Goal: Task Accomplishment & Management: Complete application form

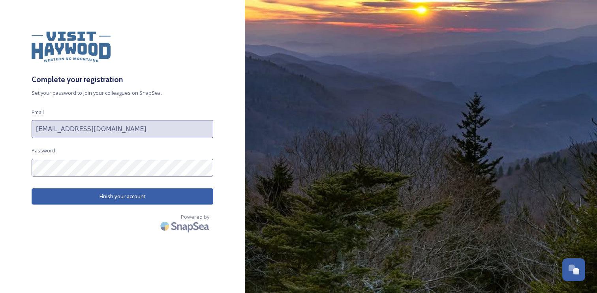
click at [0, 169] on div "Complete your registration Set your password to join your colleagues on SnapSea…" at bounding box center [122, 147] width 245 height 230
click at [0, 166] on div "Complete your registration Set your password to join your colleagues on SnapSea…" at bounding box center [122, 147] width 245 height 230
click at [122, 196] on button "Finish your account" at bounding box center [122, 196] width 181 height 16
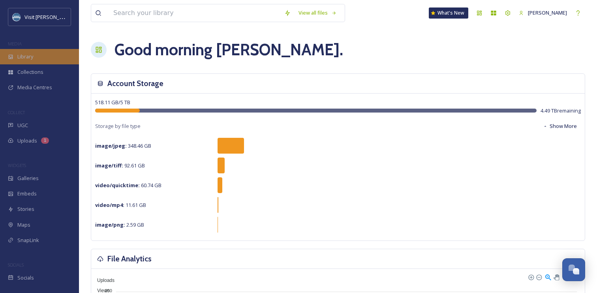
click at [28, 57] on span "Library" at bounding box center [25, 56] width 16 height 7
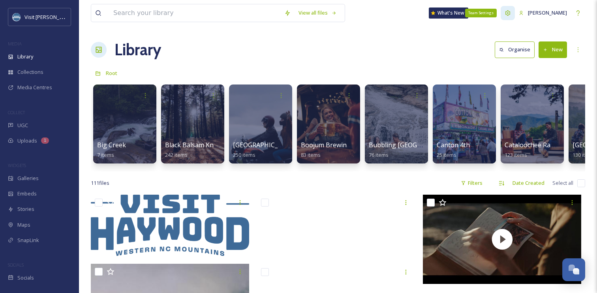
click at [510, 12] on icon at bounding box center [507, 12] width 5 height 5
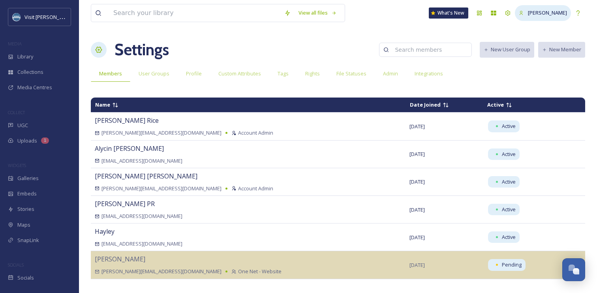
click at [553, 14] on span "[PERSON_NAME]" at bounding box center [546, 12] width 39 height 7
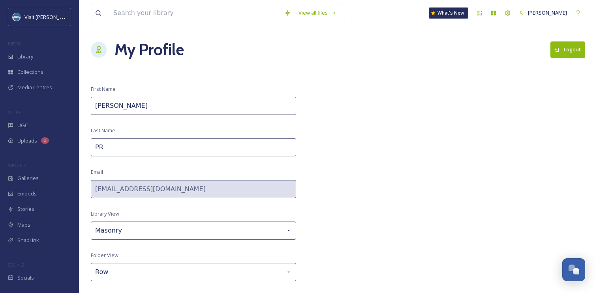
scroll to position [14, 0]
